Goal: Navigation & Orientation: Find specific page/section

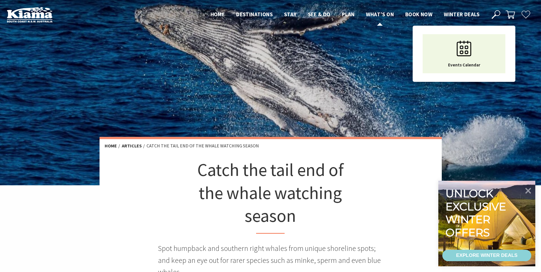
click at [372, 17] on span "What’s On" at bounding box center [380, 14] width 28 height 7
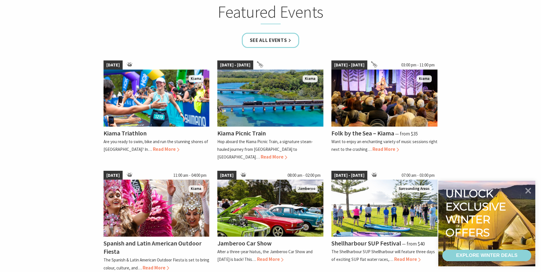
scroll to position [399, 0]
